Goal: Task Accomplishment & Management: Manage account settings

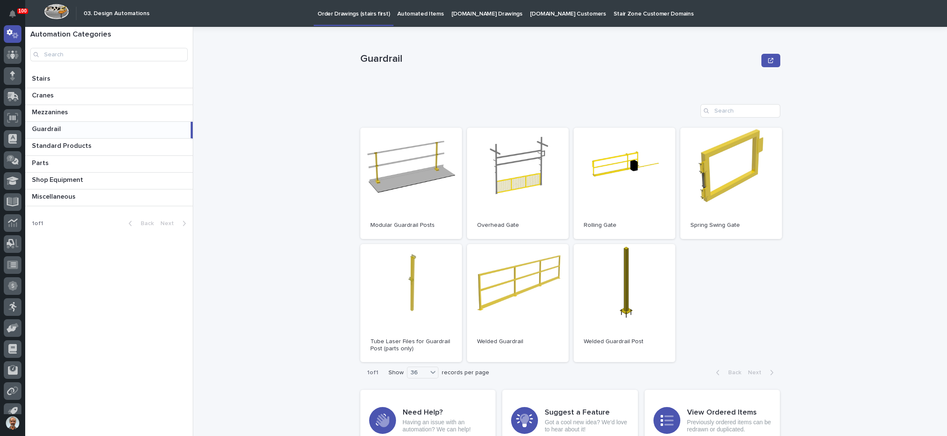
click at [353, 11] on p "Order Drawings (stairs first)" at bounding box center [353, 9] width 72 height 18
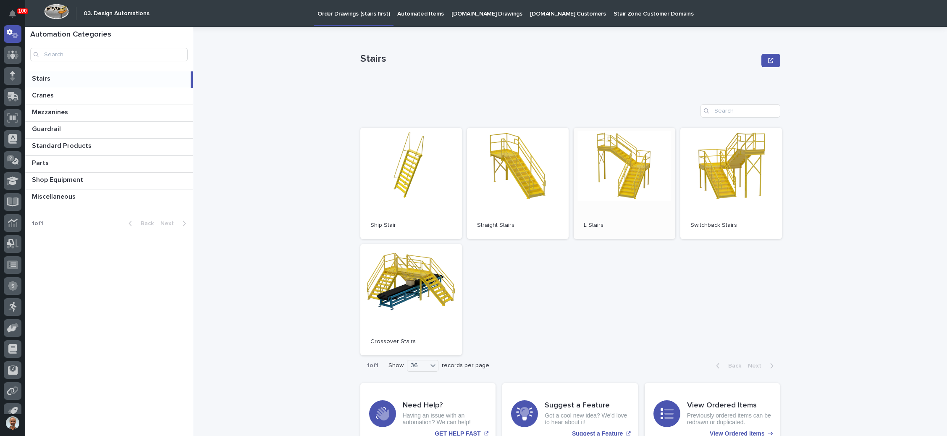
click at [605, 173] on link "Open" at bounding box center [624, 183] width 102 height 111
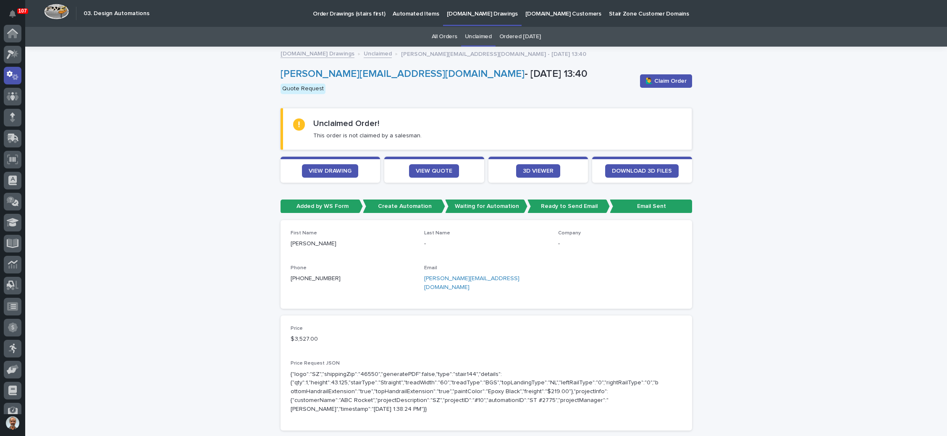
scroll to position [42, 0]
click at [473, 12] on p "[DOMAIN_NAME] Drawings" at bounding box center [482, 9] width 71 height 18
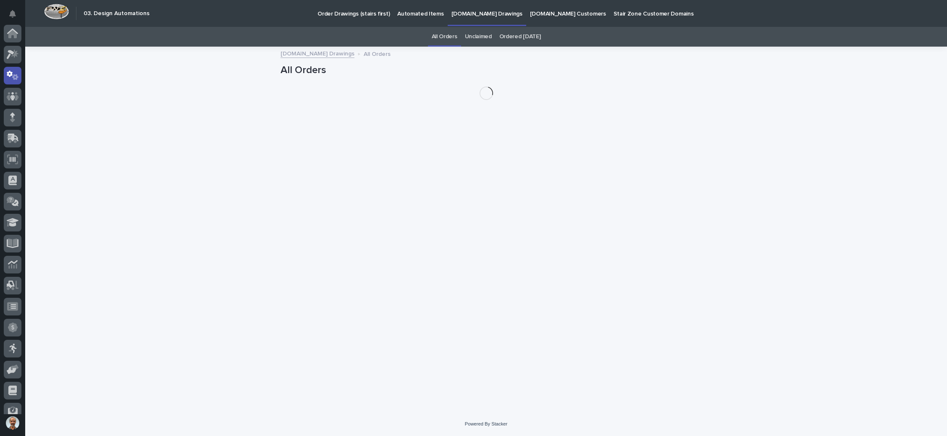
scroll to position [42, 0]
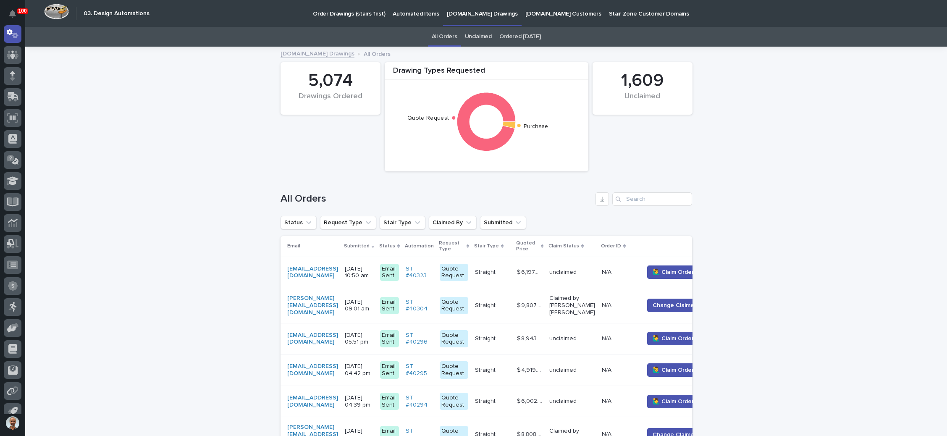
click at [481, 36] on link "Unclaimed" at bounding box center [478, 37] width 27 height 20
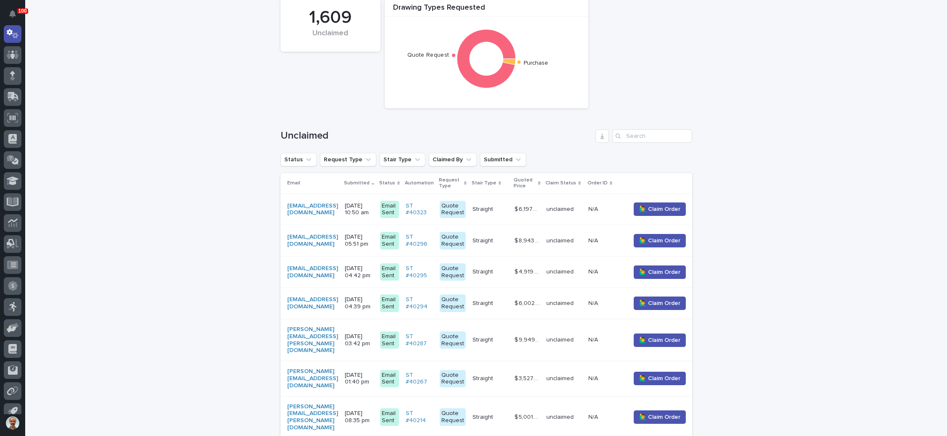
scroll to position [126, 0]
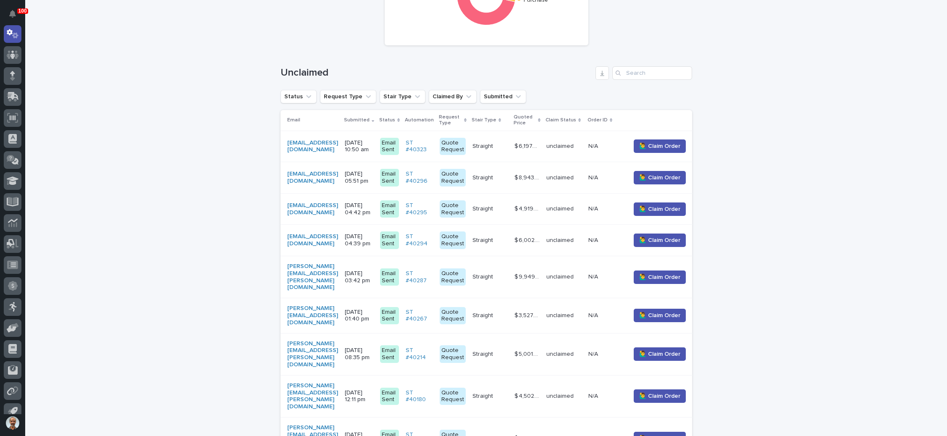
click at [373, 175] on p "08/12/2025 05:51 pm" at bounding box center [359, 177] width 29 height 14
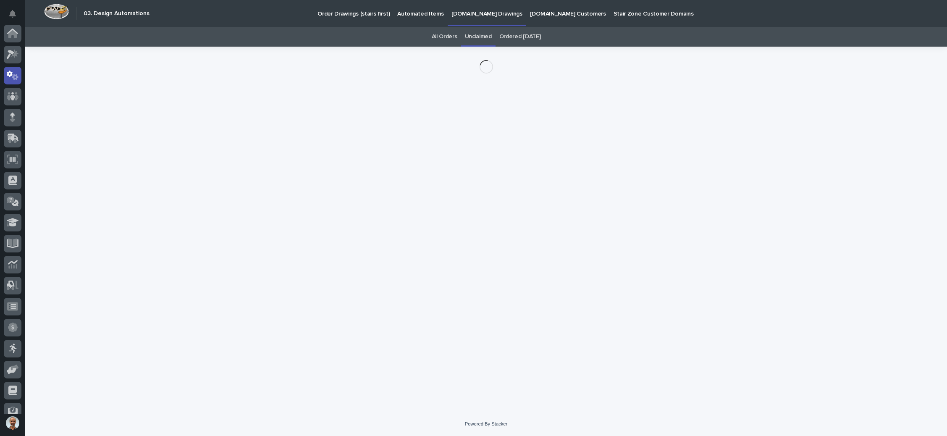
scroll to position [42, 0]
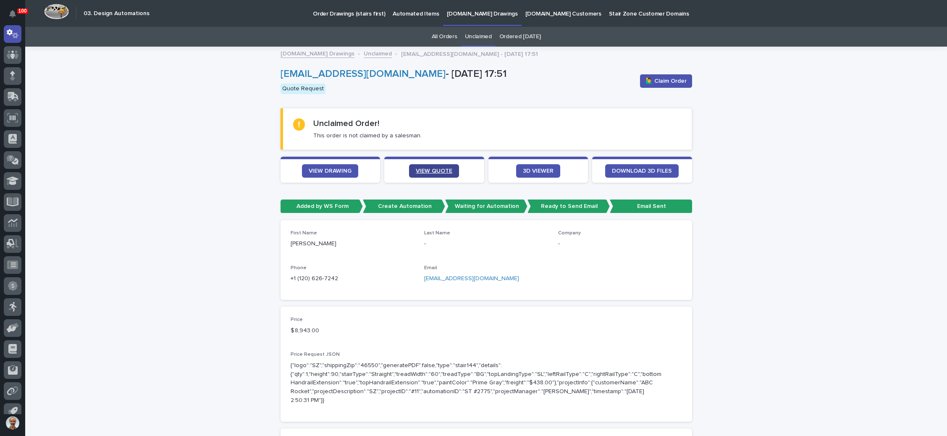
click at [426, 168] on span "VIEW QUOTE" at bounding box center [434, 171] width 37 height 6
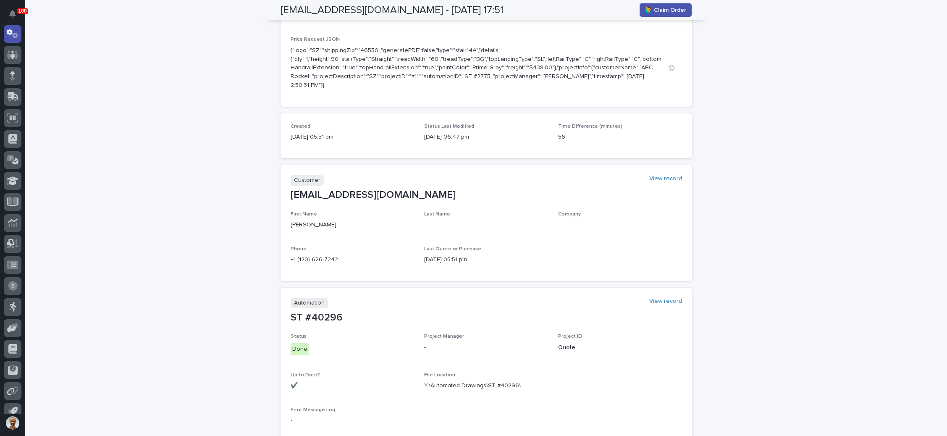
scroll to position [126, 0]
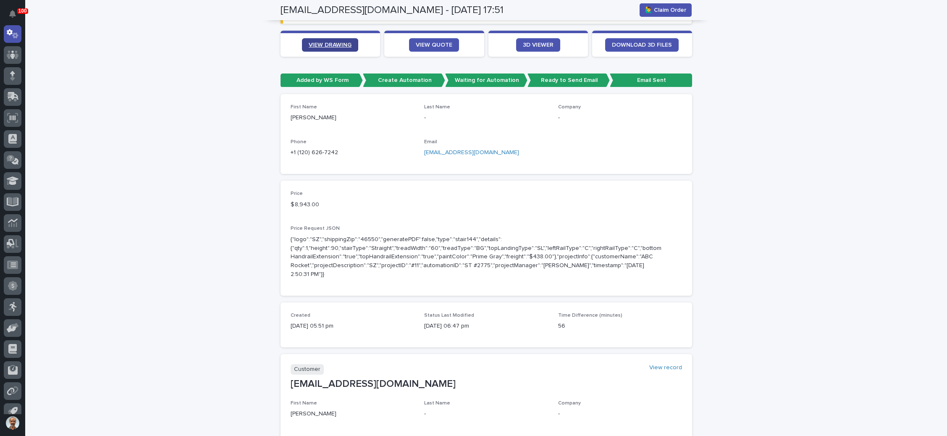
click at [336, 45] on span "VIEW DRAWING" at bounding box center [330, 45] width 43 height 6
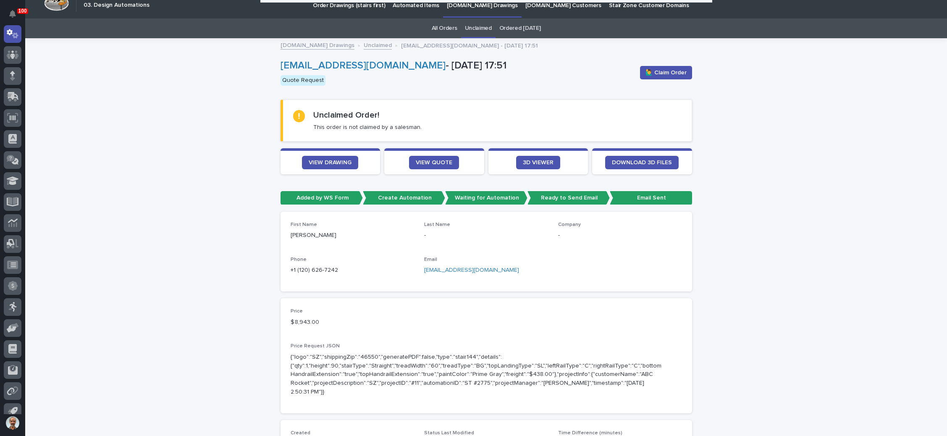
scroll to position [0, 0]
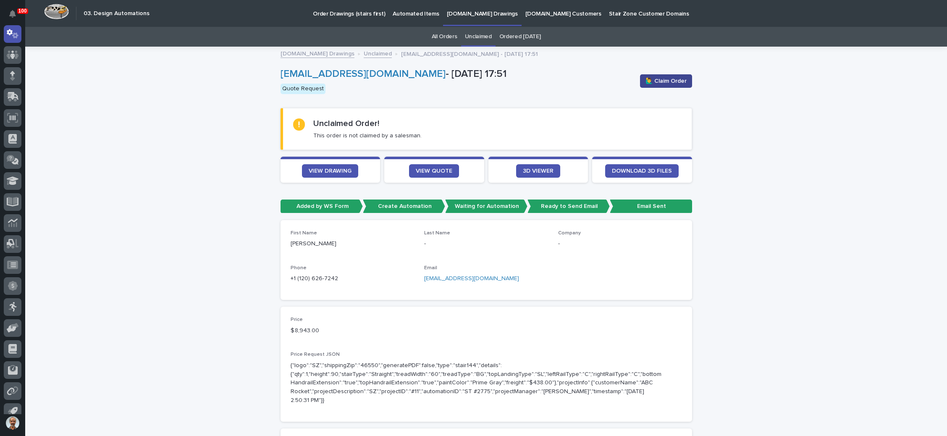
click at [656, 75] on button "🙋‍♂️ Claim Order" at bounding box center [666, 80] width 52 height 13
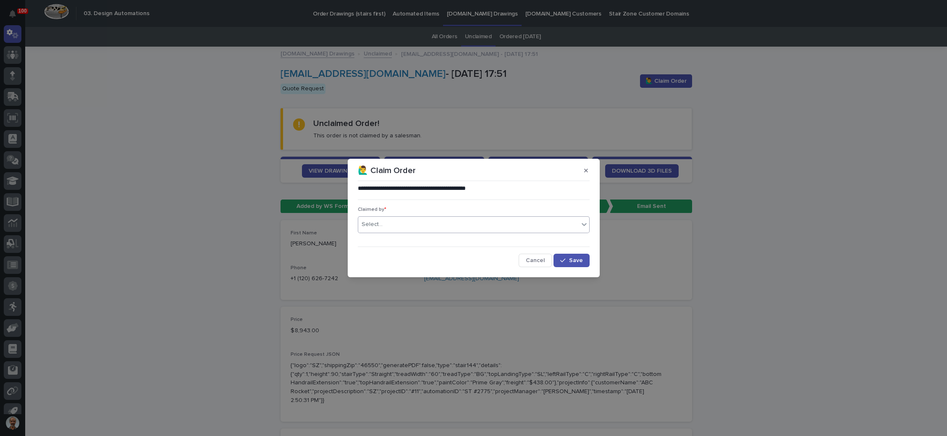
click at [486, 224] on div "Select..." at bounding box center [468, 224] width 220 height 14
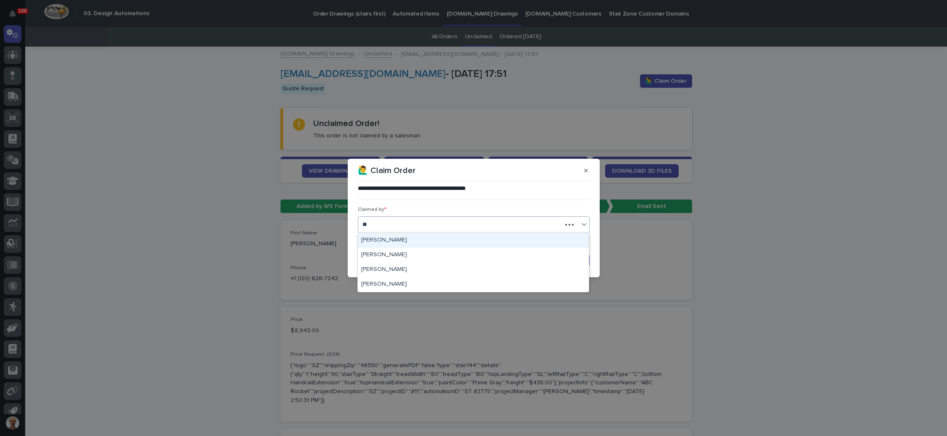
type input "***"
click at [432, 241] on div "[PERSON_NAME]" at bounding box center [473, 240] width 231 height 15
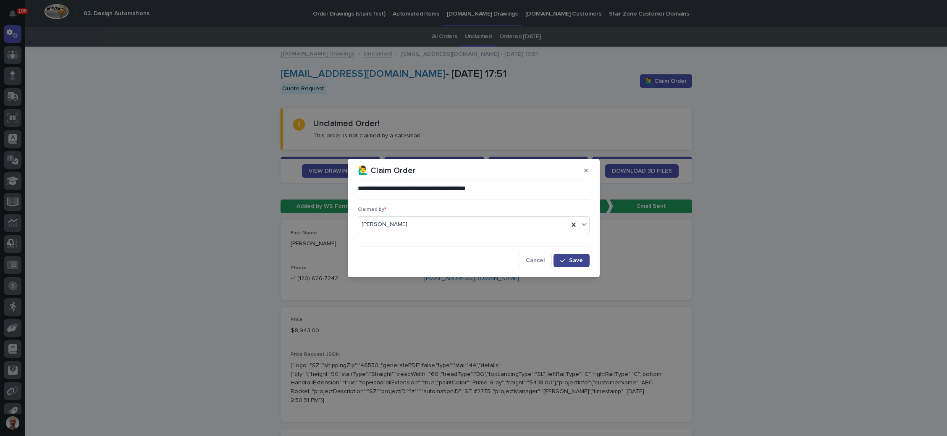
click at [570, 258] on span "Save" at bounding box center [576, 260] width 14 height 6
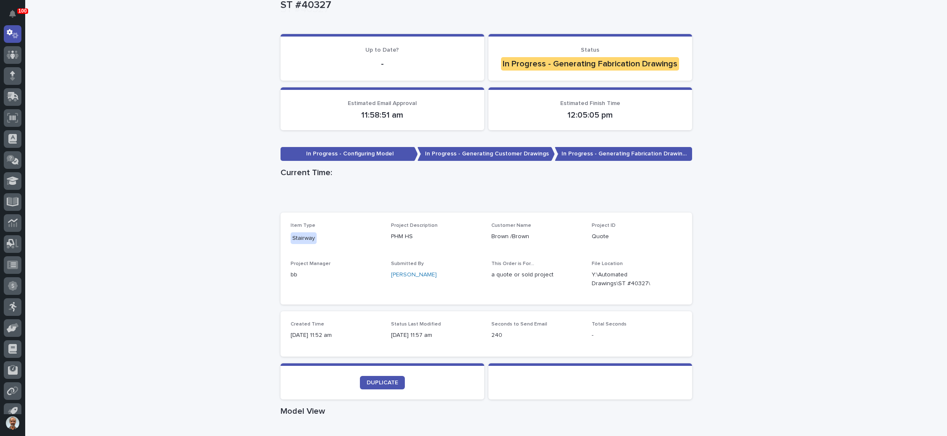
scroll to position [189, 0]
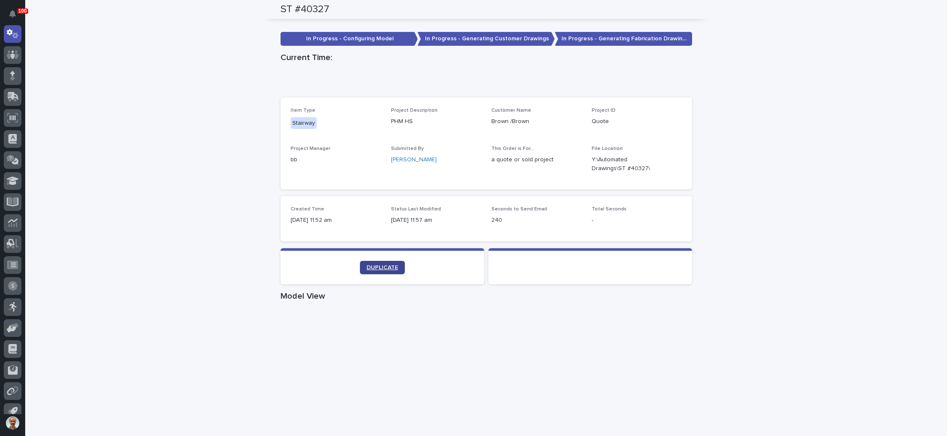
click at [385, 265] on span "DUPLICATE" at bounding box center [382, 267] width 31 height 6
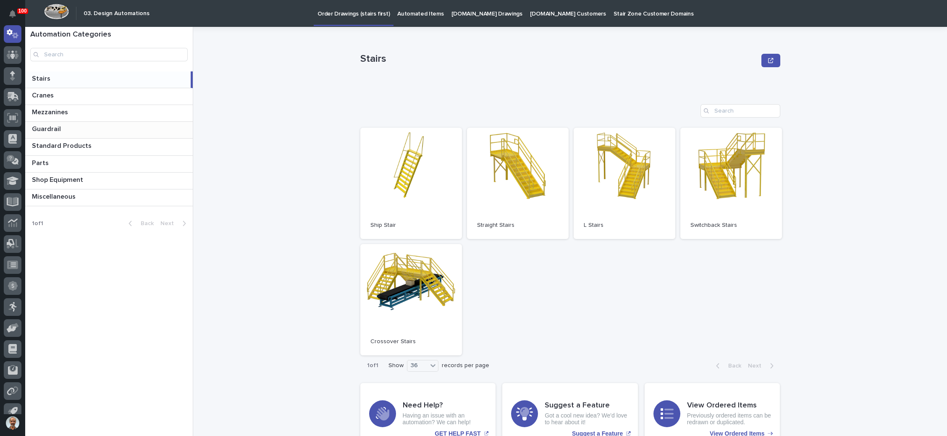
click at [50, 127] on p "Guardrail" at bounding box center [47, 128] width 31 height 10
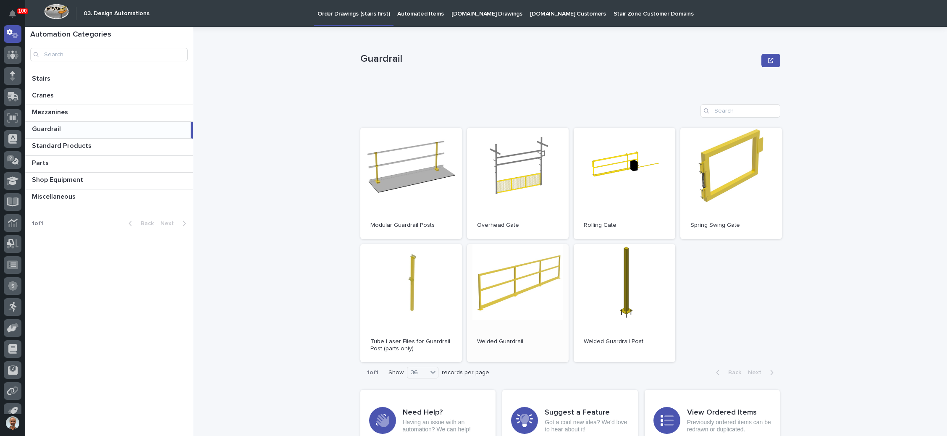
click at [509, 280] on link "Open" at bounding box center [518, 303] width 102 height 118
